Goal: Task Accomplishment & Management: Manage account settings

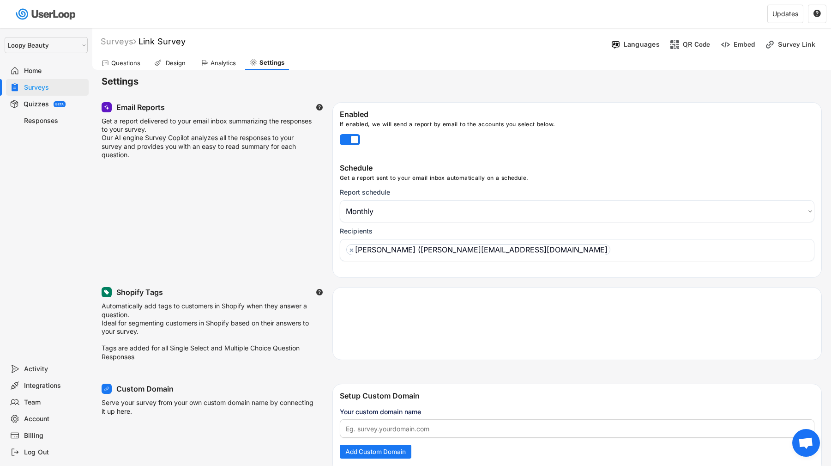
select select ""monthly""
select select ""1348695171700984260__LOOKUP__1621425969652x687239840058835000""
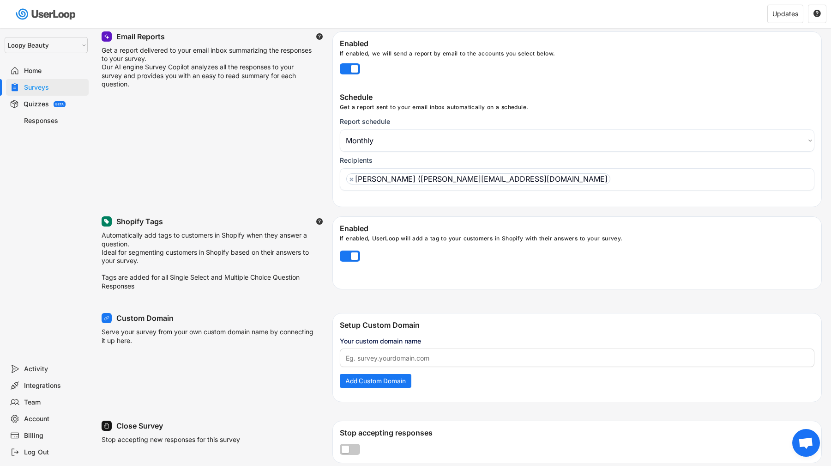
scroll to position [71, 0]
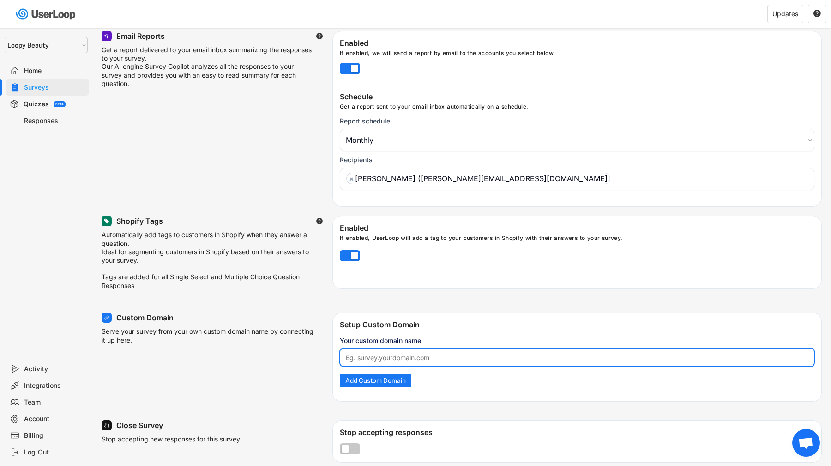
click at [374, 363] on input "input" at bounding box center [577, 357] width 475 height 18
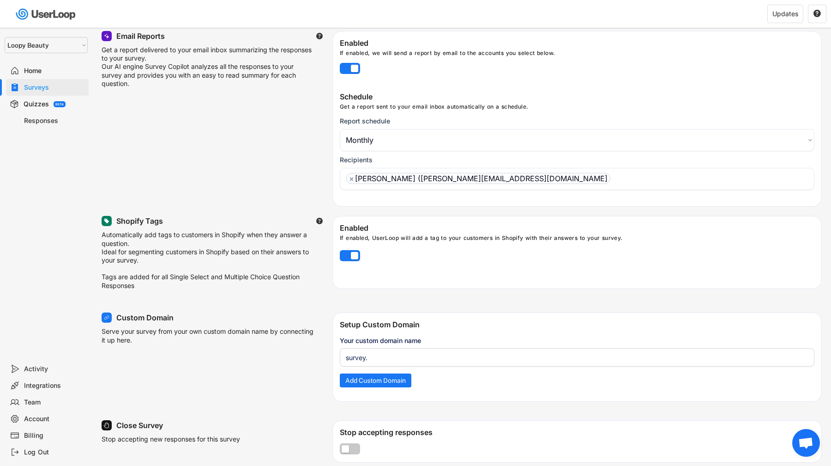
click at [378, 358] on input "input" at bounding box center [577, 357] width 475 height 18
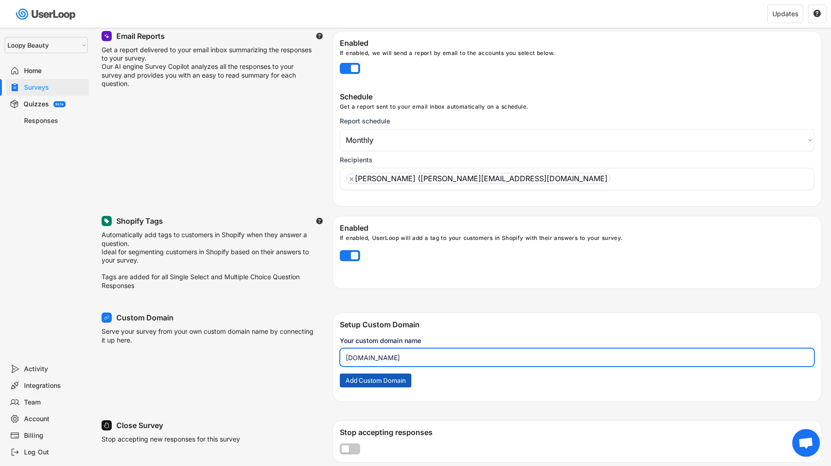
type input "[DOMAIN_NAME]"
click at [396, 387] on button "Add Custom Domain" at bounding box center [376, 380] width 72 height 14
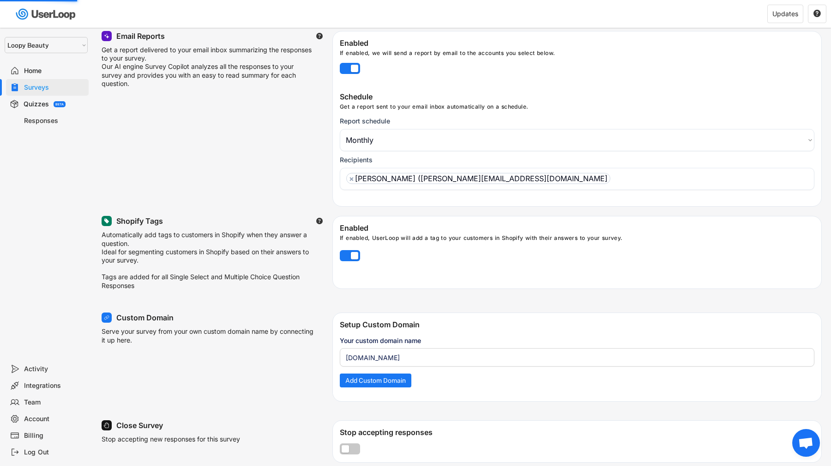
select select "1348695171700984260__LOOKUP__1621425946483x437467764361997950"
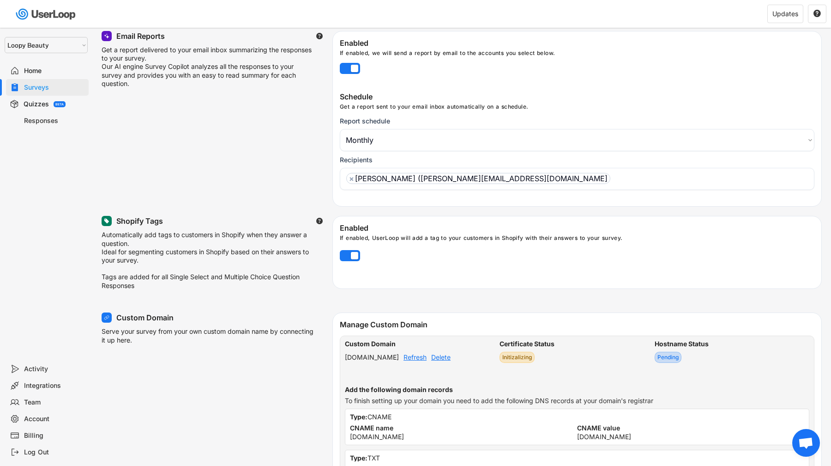
scroll to position [173, 0]
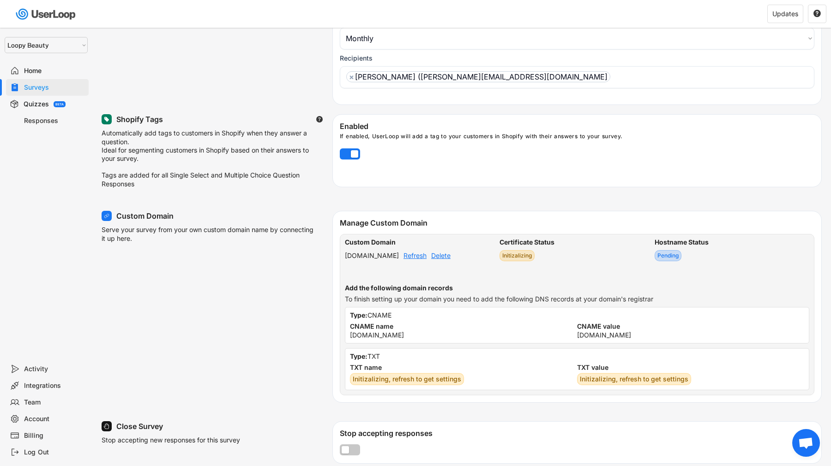
click at [425, 259] on div "Refresh" at bounding box center [415, 255] width 23 height 6
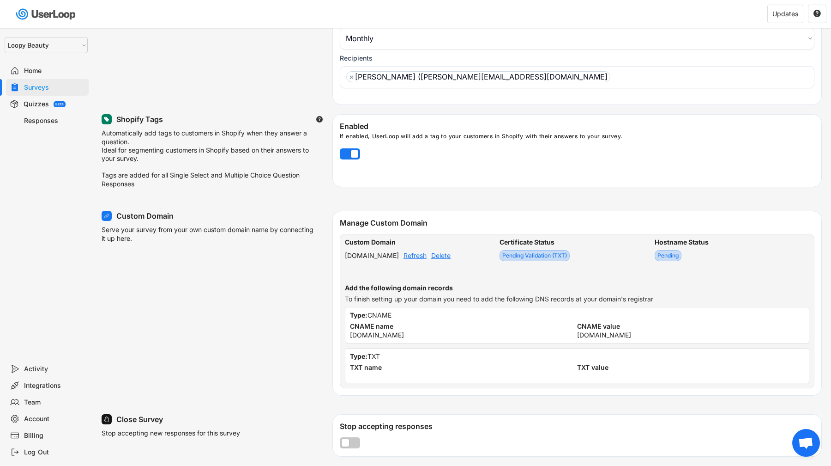
click at [418, 259] on div "Refresh" at bounding box center [415, 255] width 23 height 6
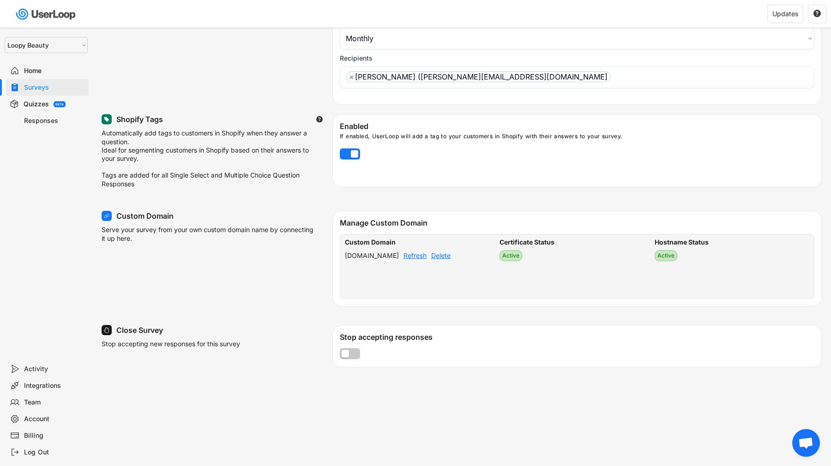
click at [399, 259] on div "[DOMAIN_NAME]" at bounding box center [372, 255] width 54 height 6
copy div "[DOMAIN_NAME]"
